Goal: Navigation & Orientation: Find specific page/section

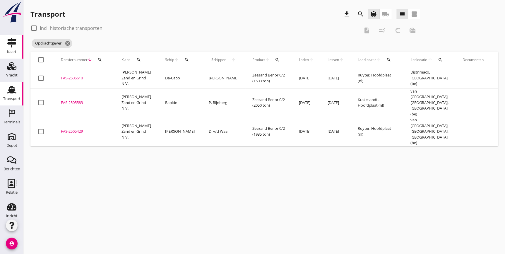
click at [11, 52] on div "Kaart" at bounding box center [11, 52] width 9 height 4
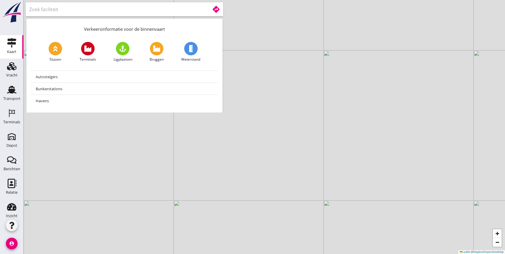
click at [100, 13] on input "text" at bounding box center [115, 9] width 172 height 9
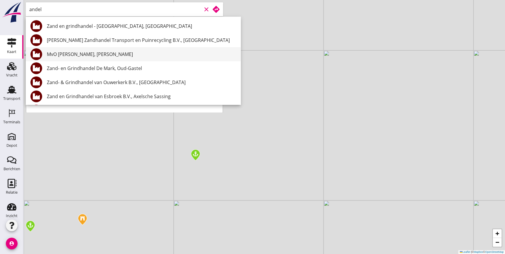
click at [81, 56] on div "MvO Andel Giessen, Andel" at bounding box center [141, 54] width 189 height 7
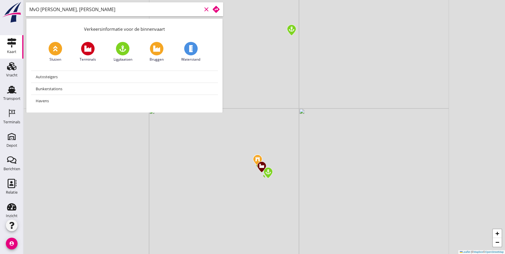
type input "MvO Andel Giessen, Andel"
drag, startPoint x: 261, startPoint y: 181, endPoint x: 266, endPoint y: 155, distance: 27.0
click at [266, 155] on div "+ − Leaflet | © Mapbox © OpenStreetMap" at bounding box center [264, 127] width 482 height 254
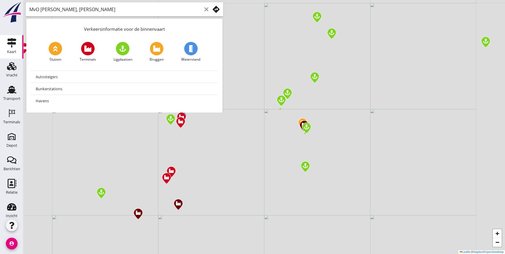
drag, startPoint x: 260, startPoint y: 177, endPoint x: 301, endPoint y: 161, distance: 44.1
click at [303, 158] on div "+ − Leaflet | © Mapbox © OpenStreetMap" at bounding box center [264, 127] width 482 height 254
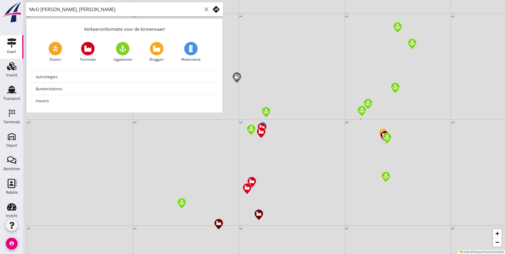
drag, startPoint x: 217, startPoint y: 182, endPoint x: 277, endPoint y: 187, distance: 60.6
click at [277, 187] on div "+ − Leaflet | © Mapbox © OpenStreetMap" at bounding box center [264, 127] width 482 height 254
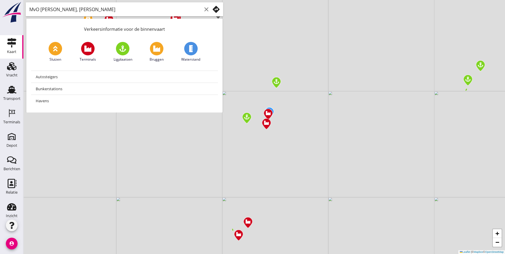
drag, startPoint x: 254, startPoint y: 148, endPoint x: 275, endPoint y: 149, distance: 21.1
click at [278, 158] on div "+ − Leaflet | © Mapbox © OpenStreetMap" at bounding box center [264, 127] width 482 height 254
click at [127, 15] on div "MvO Andel Giessen, Andel clear" at bounding box center [124, 9] width 197 height 14
click at [150, 12] on input "MvO Andel Giessen, Andel" at bounding box center [115, 9] width 172 height 9
click at [217, 10] on use at bounding box center [216, 9] width 7 height 7
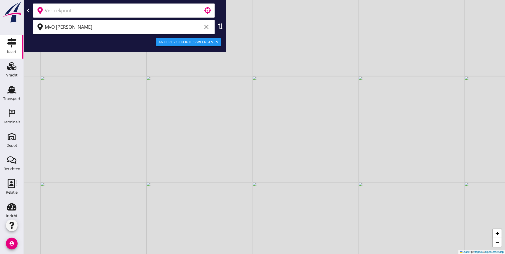
drag, startPoint x: 266, startPoint y: 150, endPoint x: 285, endPoint y: 128, distance: 28.5
click at [285, 128] on div "+ − Leaflet | © Mapbox © OpenStreetMap" at bounding box center [264, 127] width 482 height 254
click at [96, 12] on input "text" at bounding box center [120, 10] width 150 height 9
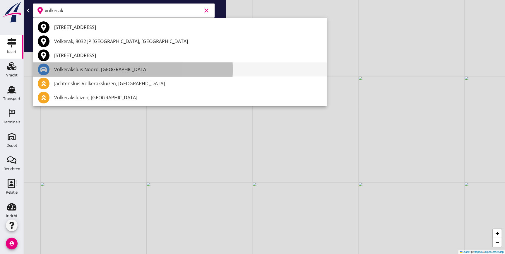
click at [111, 70] on div "Volkeraksluis Noord, Willemstad" at bounding box center [188, 69] width 268 height 7
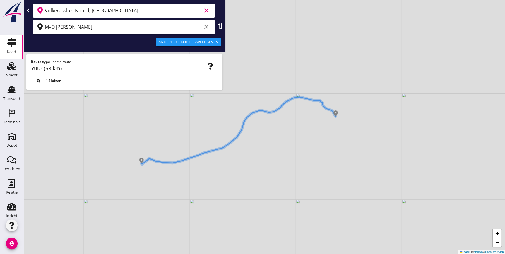
type input "Volkeraksluis Noord, Willemstad"
click at [206, 41] on div "Andere zoekopties weergeven" at bounding box center [188, 42] width 60 height 6
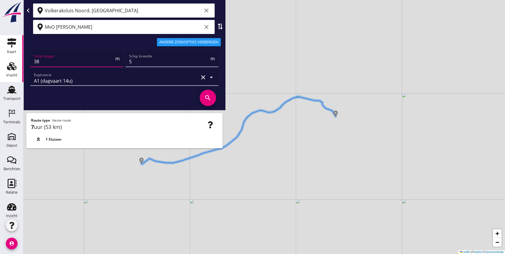
drag, startPoint x: 49, startPoint y: 59, endPoint x: 0, endPoint y: 61, distance: 49.2
click at [0, 61] on html "A1 (dagvaart 14u) A2 (semi-continuvaart 18u) A2+ (semi-continuvaart plus 18u) B…" at bounding box center [252, 127] width 505 height 254
type input "70"
type input "8"
click at [85, 83] on div "A1 (dagvaart 14u)" at bounding box center [116, 77] width 165 height 16
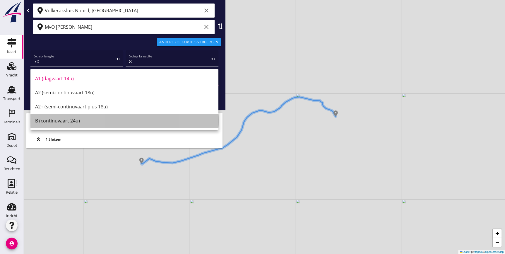
click at [85, 120] on div "B (continuvaart 24u)" at bounding box center [124, 120] width 179 height 7
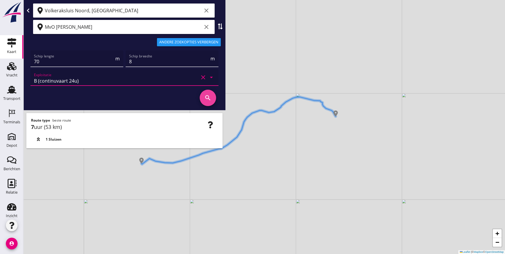
click at [207, 96] on icon "search" at bounding box center [208, 98] width 16 height 16
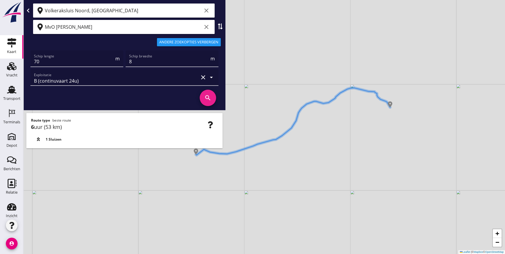
click at [204, 10] on icon "clear" at bounding box center [206, 10] width 7 height 7
click at [126, 11] on input "text" at bounding box center [120, 10] width 150 height 9
